Goal: Task Accomplishment & Management: Use online tool/utility

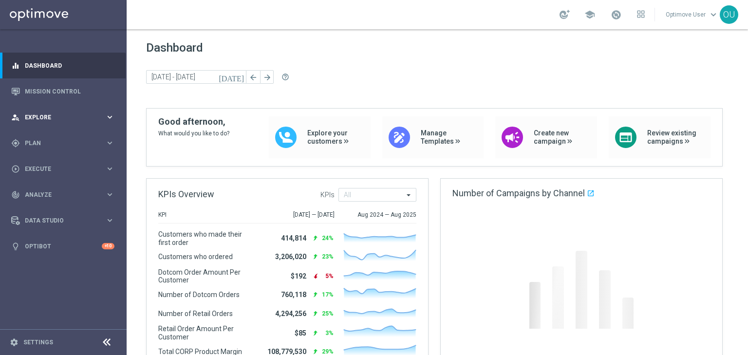
click at [65, 114] on span "Explore" at bounding box center [65, 117] width 80 height 6
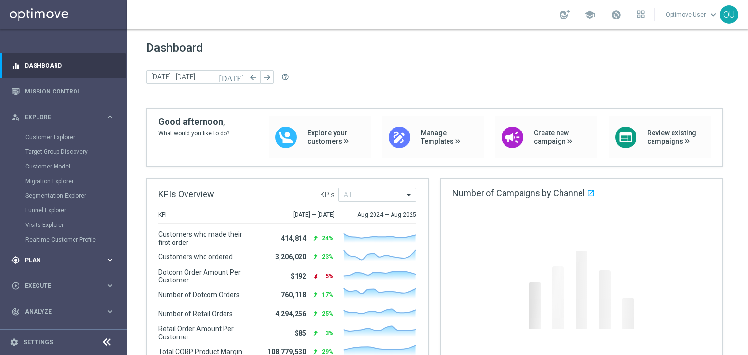
click at [77, 260] on span "Plan" at bounding box center [65, 260] width 80 height 6
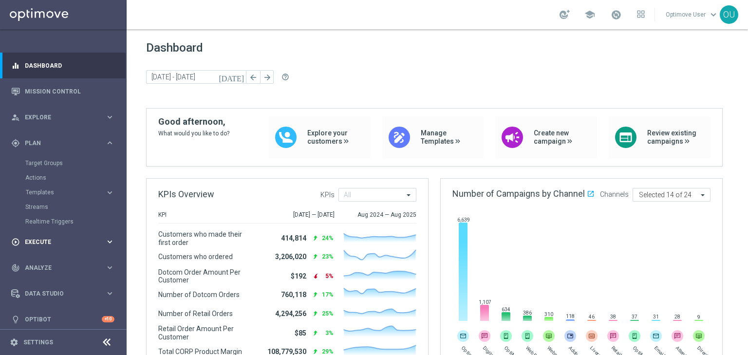
click at [58, 242] on span "Execute" at bounding box center [65, 242] width 80 height 6
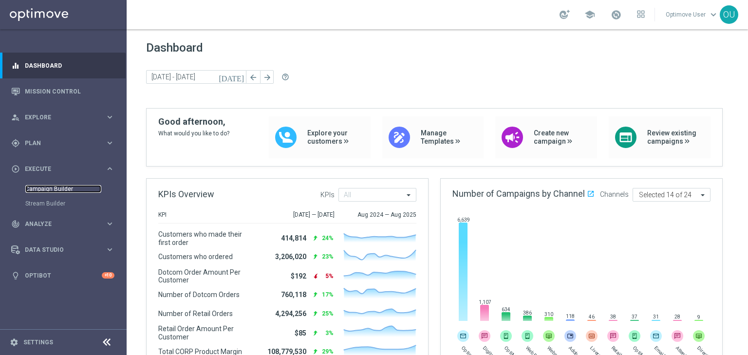
click at [31, 191] on link "Campaign Builder" at bounding box center [63, 189] width 76 height 8
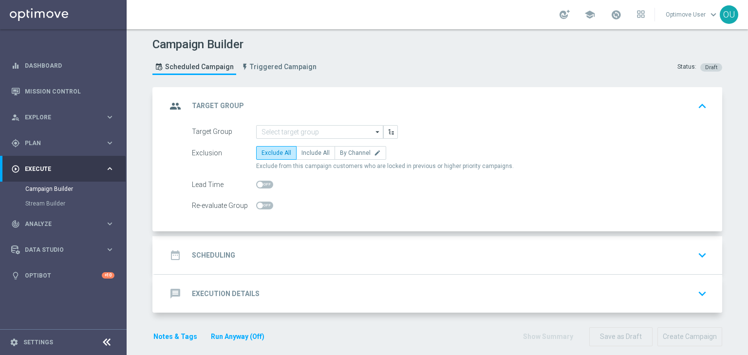
click at [171, 25] on div "school Optimove User keyboard_arrow_down OU" at bounding box center [437, 14] width 621 height 29
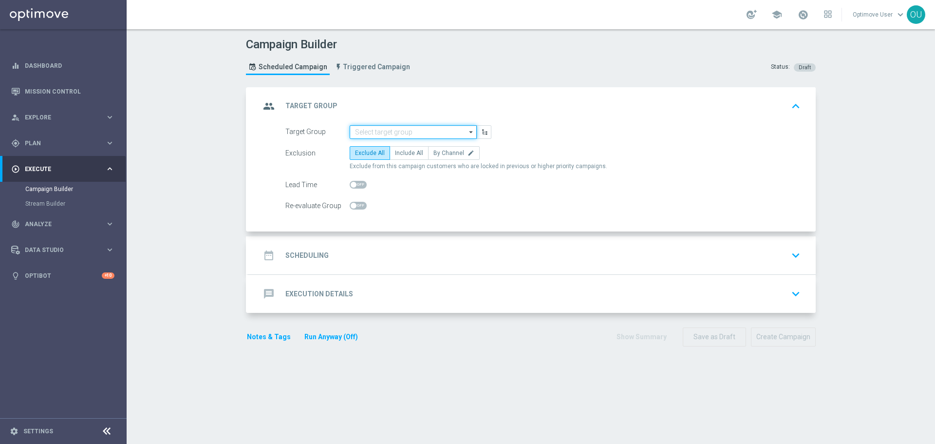
click at [351, 133] on input at bounding box center [413, 132] width 127 height 14
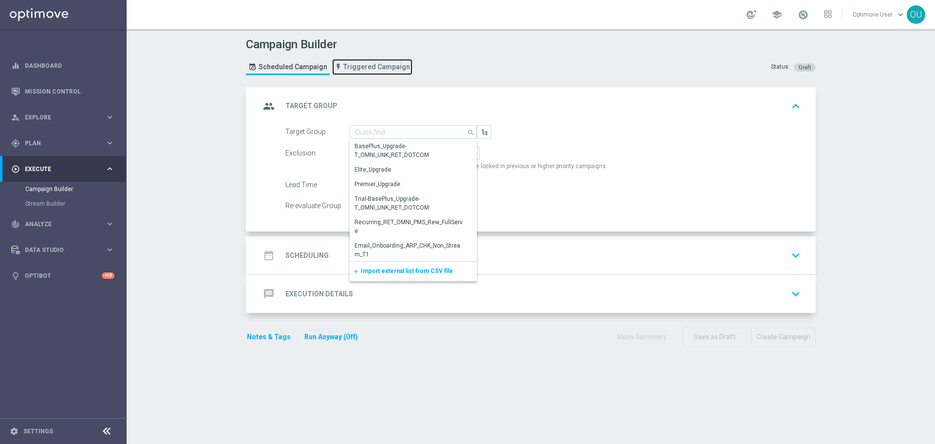
click at [364, 64] on span "Triggered Campaign" at bounding box center [376, 67] width 67 height 8
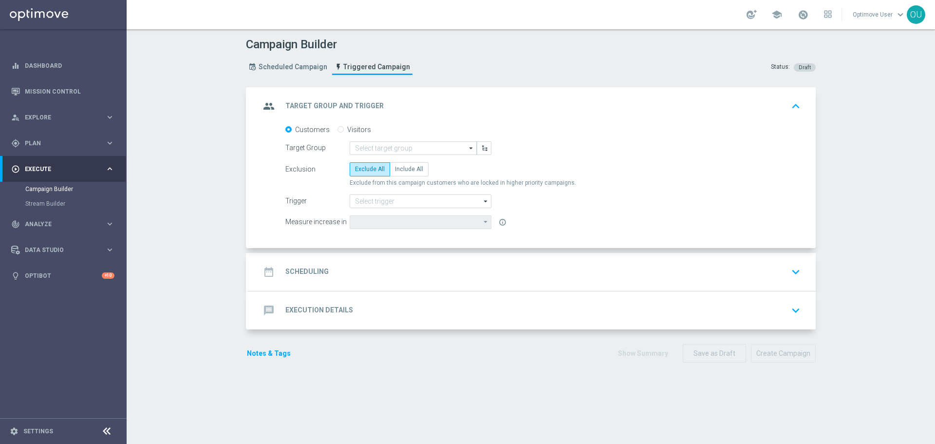
click at [361, 131] on label "Visitors" at bounding box center [359, 129] width 24 height 9
click at [344, 131] on input "Visitors" at bounding box center [341, 130] width 6 height 6
radio input "true"
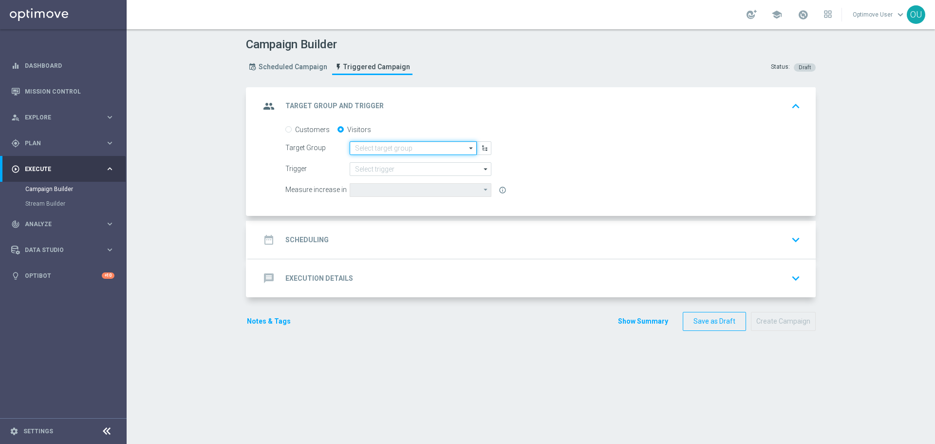
click at [376, 148] on input at bounding box center [413, 148] width 127 height 14
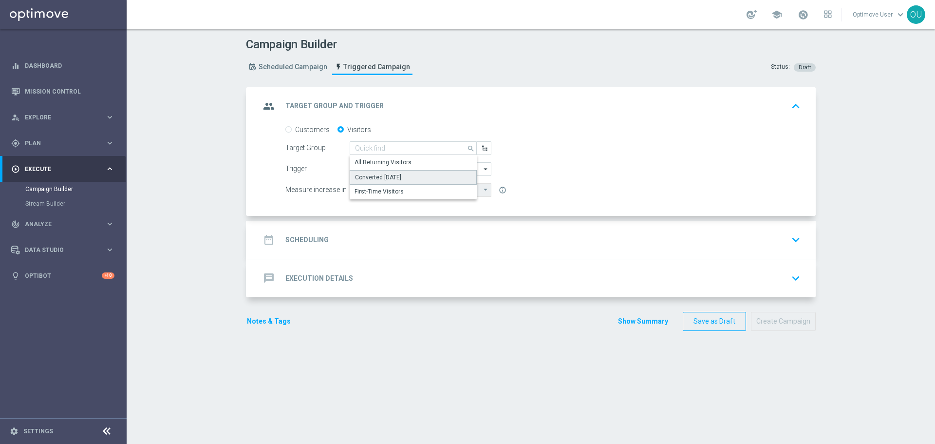
click at [391, 181] on div "Converted [DATE]" at bounding box center [378, 177] width 46 height 9
type input "Converted [DATE]"
type input "Total Mid Shipment Dotcom Transaction Amount"
click at [395, 175] on input at bounding box center [421, 169] width 142 height 14
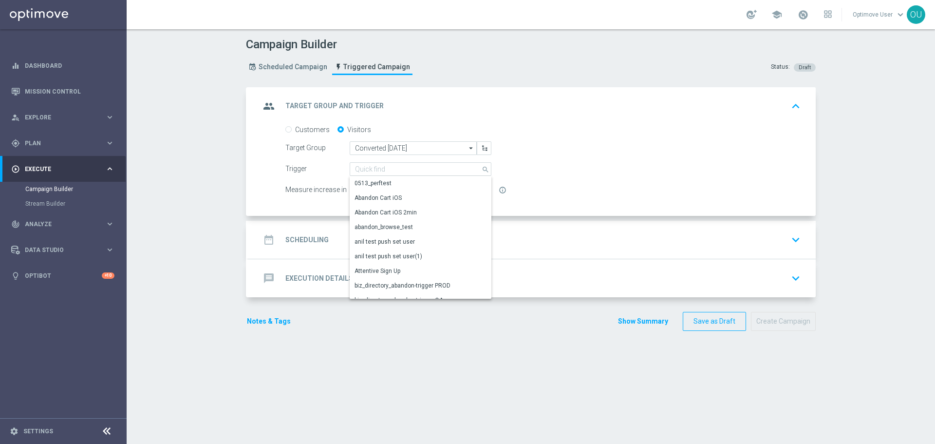
click at [306, 182] on form "Customers Visitors Target Group Converted [DATE] Converted [DATE] arrow_drop_do…" at bounding box center [542, 161] width 515 height 72
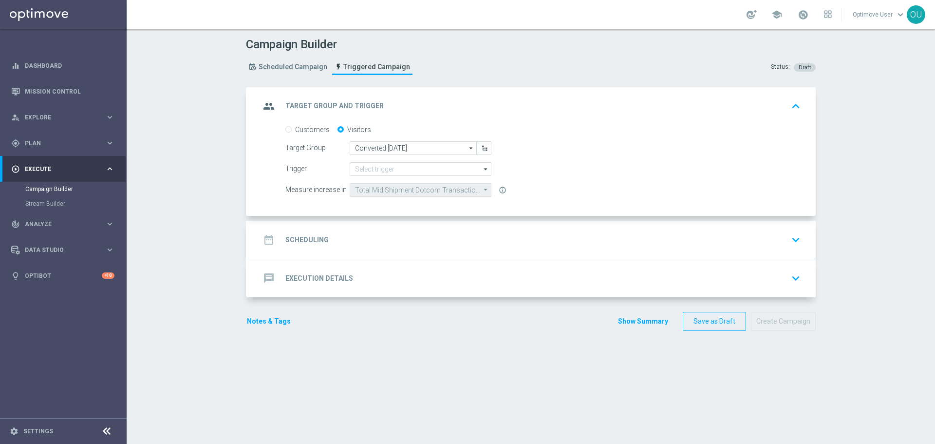
click at [315, 269] on div "message Execution Details" at bounding box center [306, 278] width 93 height 18
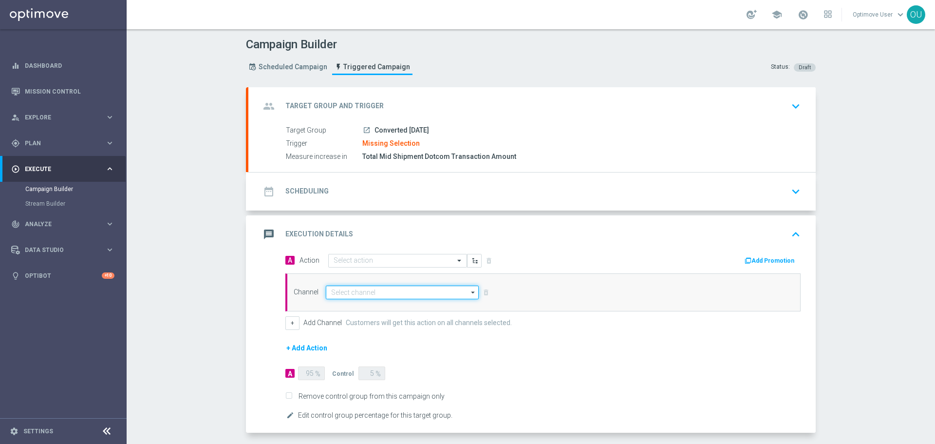
click at [339, 298] on input at bounding box center [402, 292] width 153 height 14
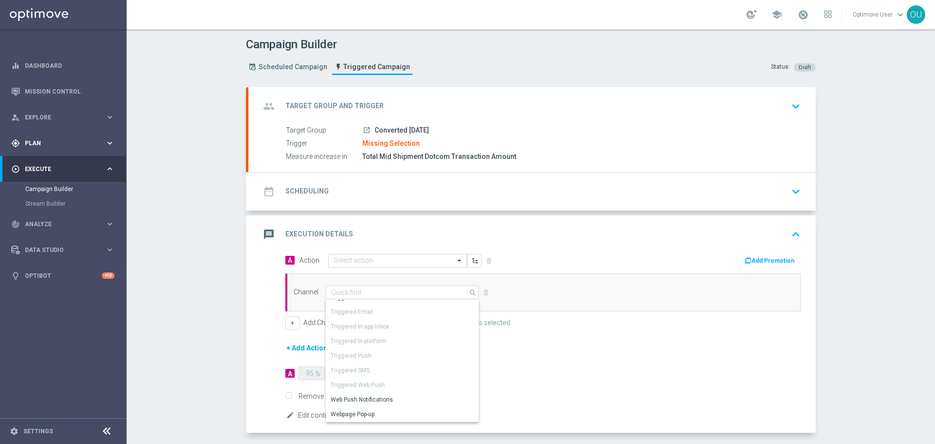
click at [72, 139] on div "gps_fixed Plan" at bounding box center [58, 143] width 94 height 9
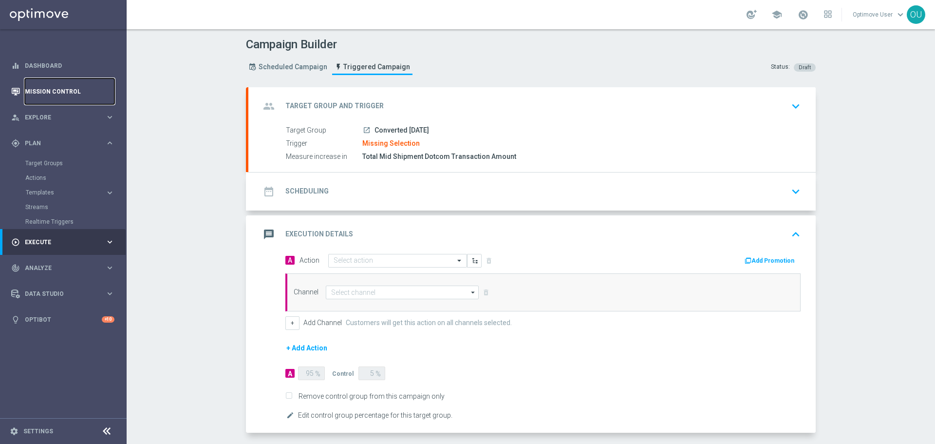
click at [101, 96] on link "Mission Control" at bounding box center [70, 91] width 90 height 26
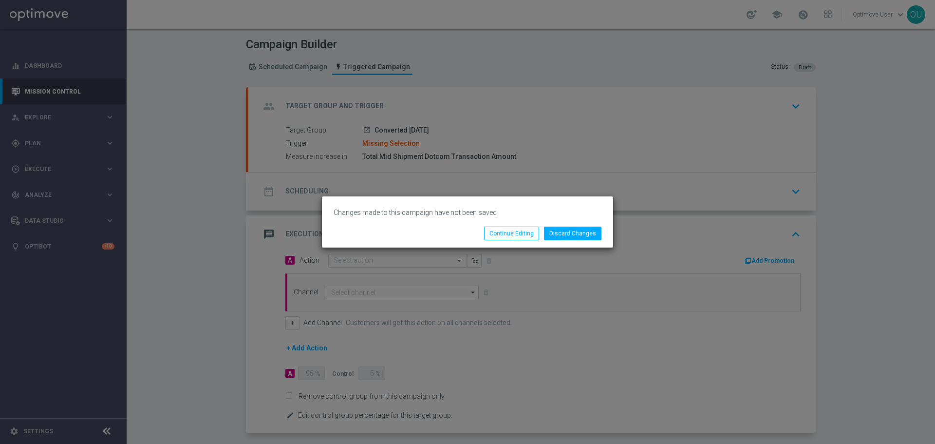
click at [545, 233] on li "Discard Changes" at bounding box center [573, 233] width 62 height 14
click at [560, 237] on button "Discard Changes" at bounding box center [572, 233] width 57 height 14
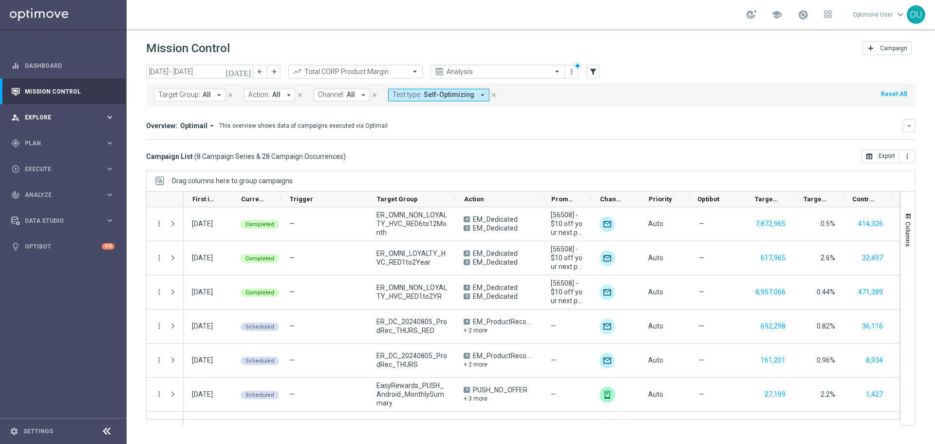
click at [57, 112] on div "person_search Explore keyboard_arrow_right" at bounding box center [63, 117] width 126 height 26
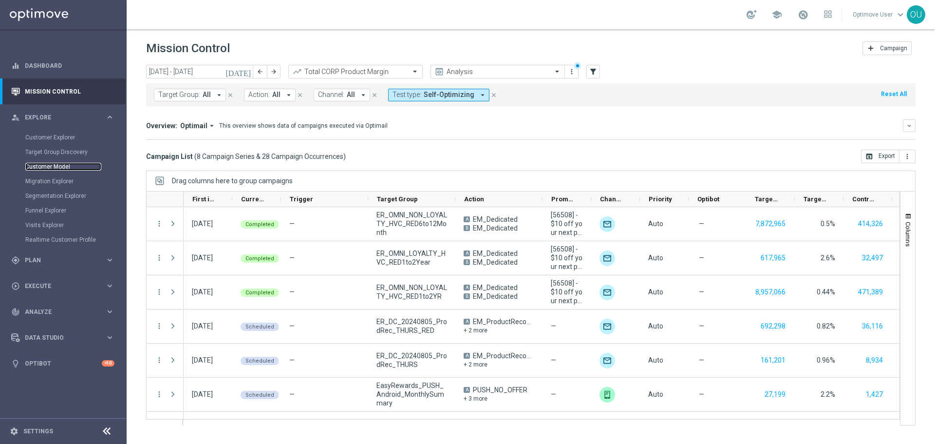
click at [61, 163] on link "Customer Model" at bounding box center [63, 167] width 76 height 8
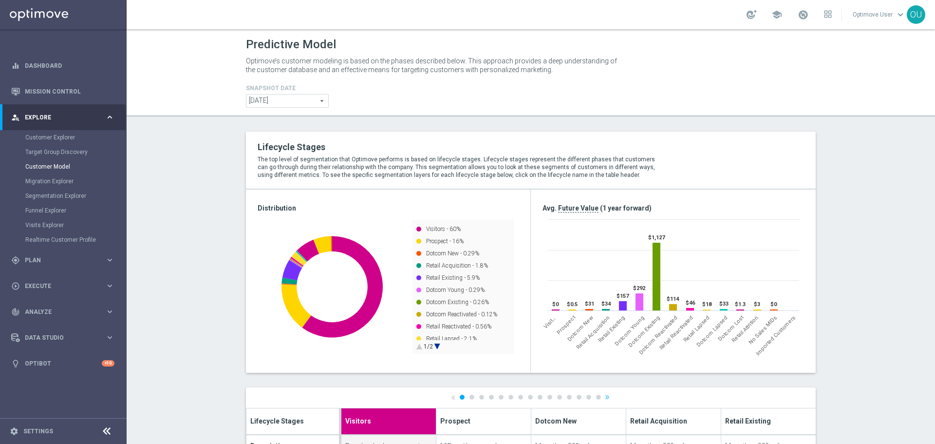
click at [287, 105] on span "[DATE]" at bounding box center [287, 100] width 82 height 13
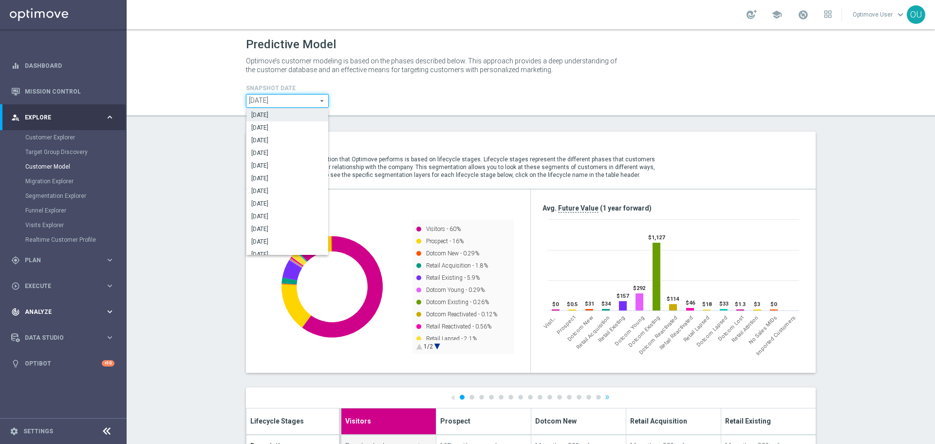
click at [78, 320] on div "track_changes Analyze keyboard_arrow_right" at bounding box center [63, 312] width 126 height 26
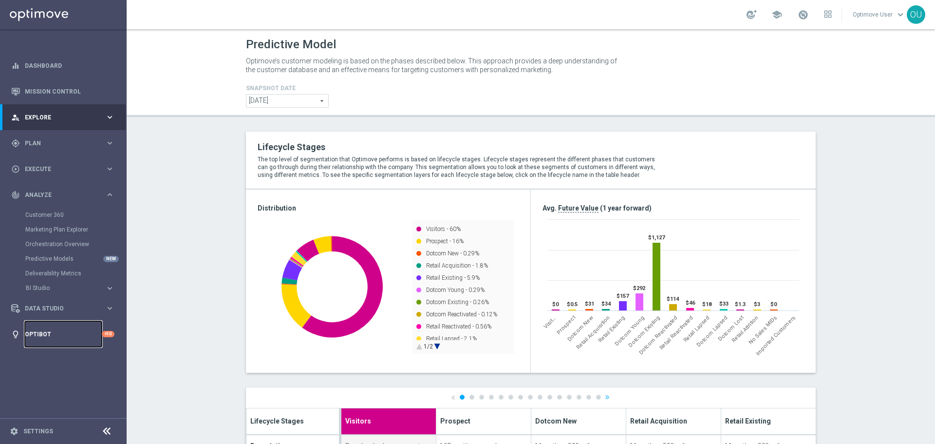
click at [52, 331] on link "Optibot" at bounding box center [63, 334] width 77 height 26
